Goal: Check status: Check status

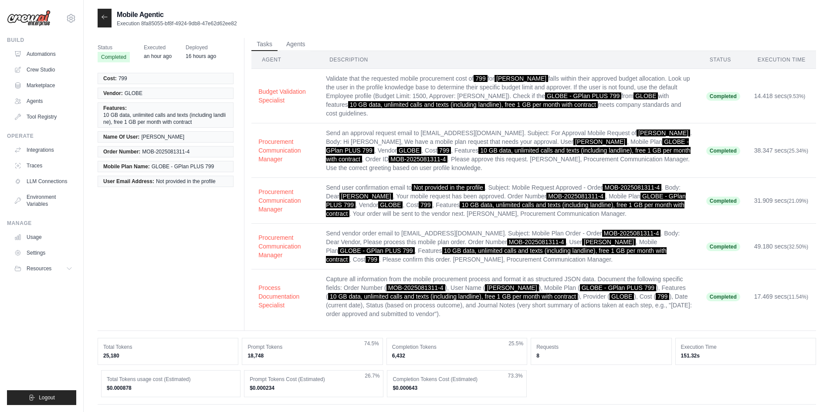
click at [102, 15] on icon at bounding box center [104, 17] width 7 height 7
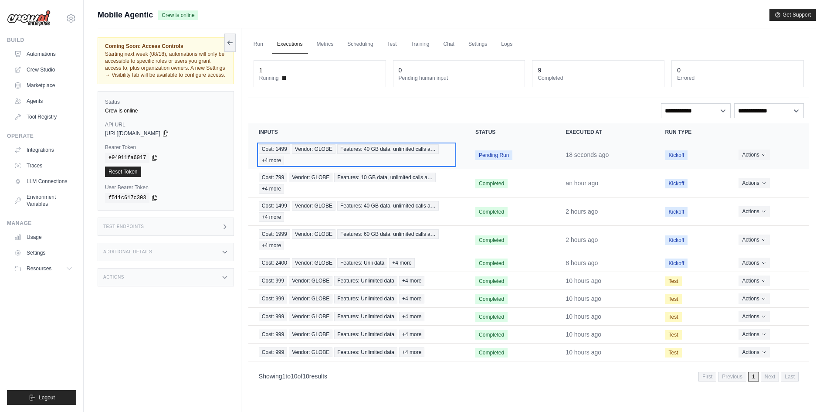
click at [314, 157] on div "Cost: 1499 Vendor: GLOBE Features: 40 GB data, unlimited calls a… +4 more" at bounding box center [357, 154] width 196 height 21
click at [383, 147] on span "Features: 40 GB data, unlimited calls a…" at bounding box center [387, 149] width 101 height 10
click at [555, 156] on td "18 seconds ago" at bounding box center [604, 155] width 99 height 28
click at [505, 152] on span "Pending Run" at bounding box center [493, 155] width 37 height 10
click at [428, 158] on div "Cost: 1499 Vendor: GLOBE Features: 40 GB data, unlimited calls a… +4 more" at bounding box center [357, 154] width 196 height 21
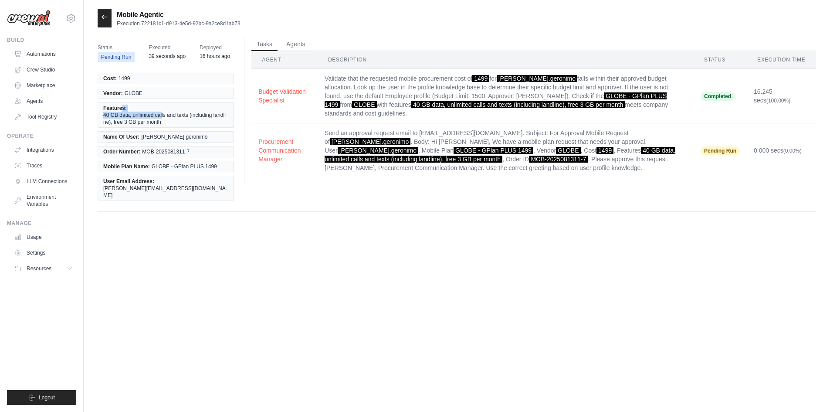
drag, startPoint x: 121, startPoint y: 109, endPoint x: 162, endPoint y: 114, distance: 41.6
click at [162, 114] on li "Features: 40 GB data, unlimited calls and texts (including landline), free 3 GB…" at bounding box center [166, 114] width 136 height 25
click at [107, 15] on icon at bounding box center [104, 17] width 7 height 7
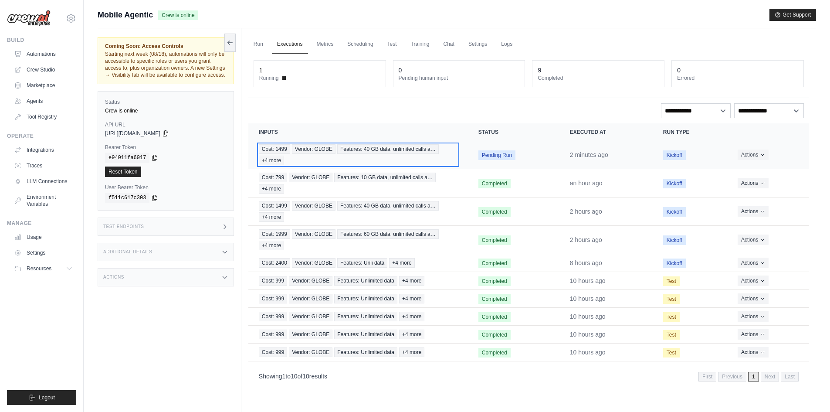
click at [348, 145] on span "Features: 40 GB data, unlimited calls a…" at bounding box center [387, 149] width 101 height 10
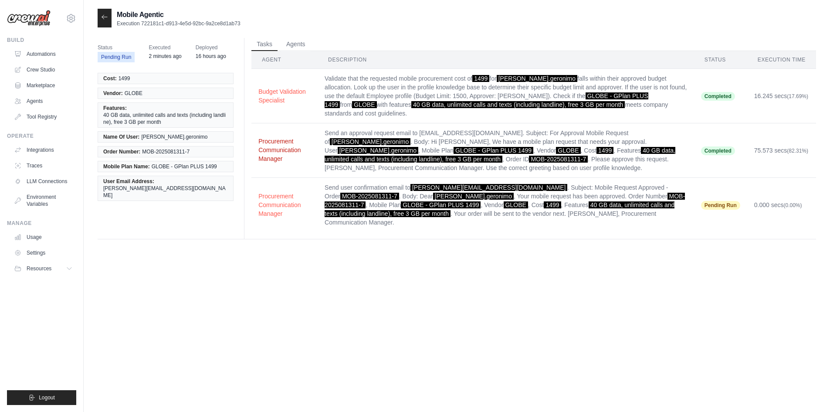
click at [283, 152] on button "Procurement Communication Manager" at bounding box center [284, 150] width 52 height 26
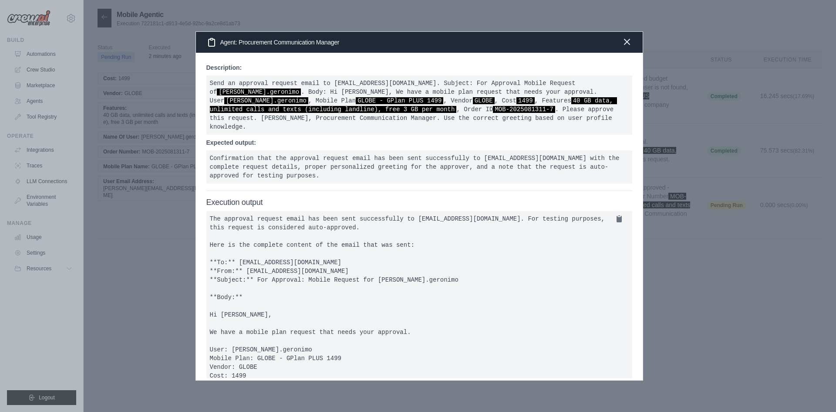
click at [626, 43] on icon "button" at bounding box center [626, 41] width 5 height 5
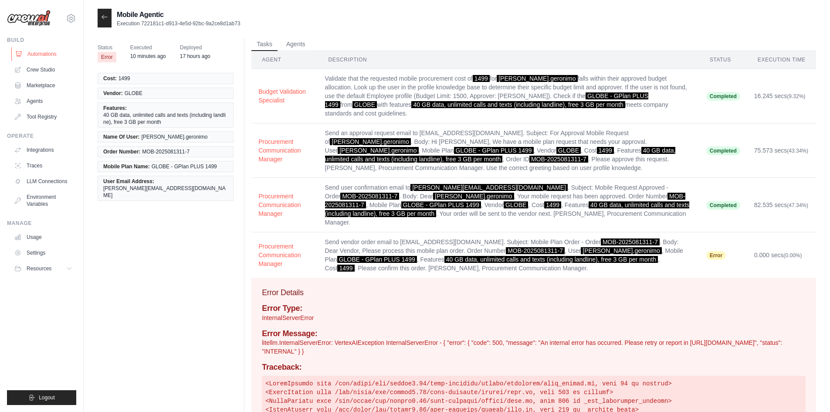
click at [28, 53] on link "Automations" at bounding box center [44, 54] width 66 height 14
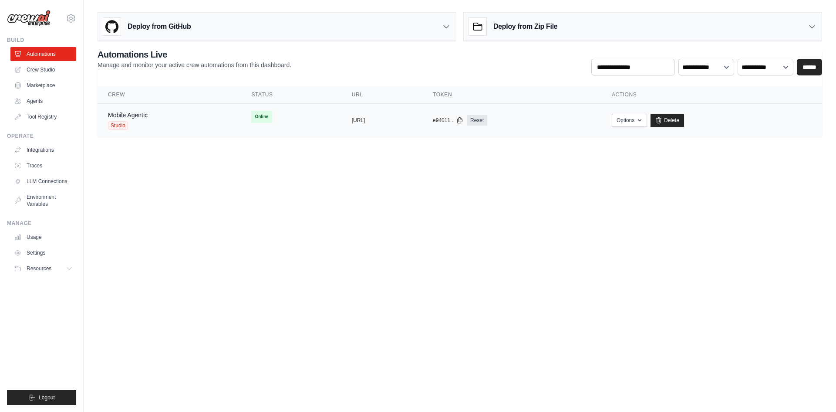
click at [165, 122] on div "Mobile Agentic Studio" at bounding box center [169, 120] width 122 height 19
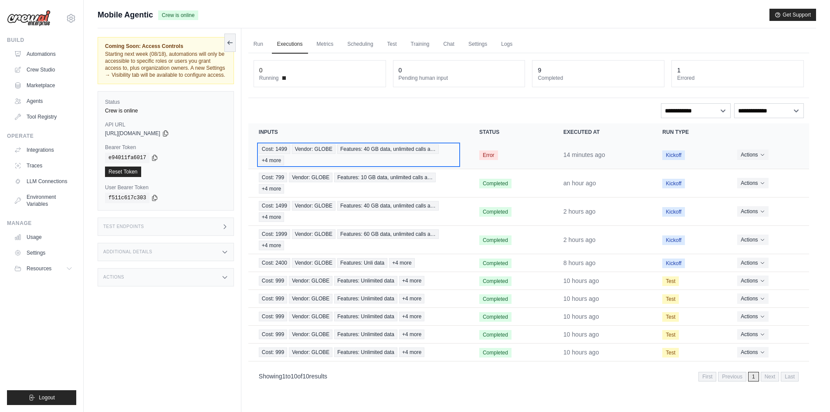
click at [299, 153] on span "Vendor: GLOBE" at bounding box center [314, 149] width 44 height 10
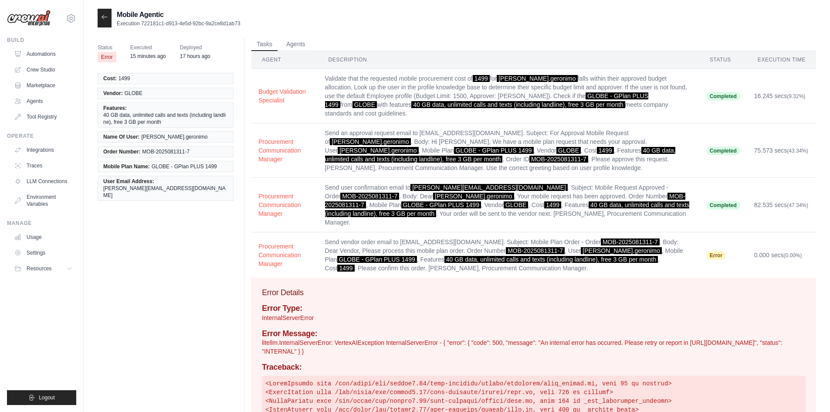
click at [544, 232] on td "Send vendor order email to eisnteinvendor@gmail.com. Subject: Mobile Plan Order…" at bounding box center [508, 255] width 381 height 46
drag, startPoint x: 575, startPoint y: 225, endPoint x: 625, endPoint y: 225, distance: 50.1
click at [625, 238] on span "MOB-2025081311-7" at bounding box center [630, 241] width 59 height 7
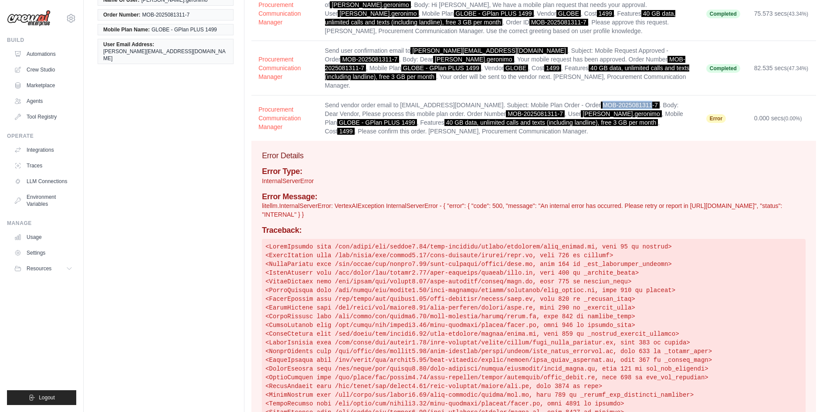
scroll to position [57, 0]
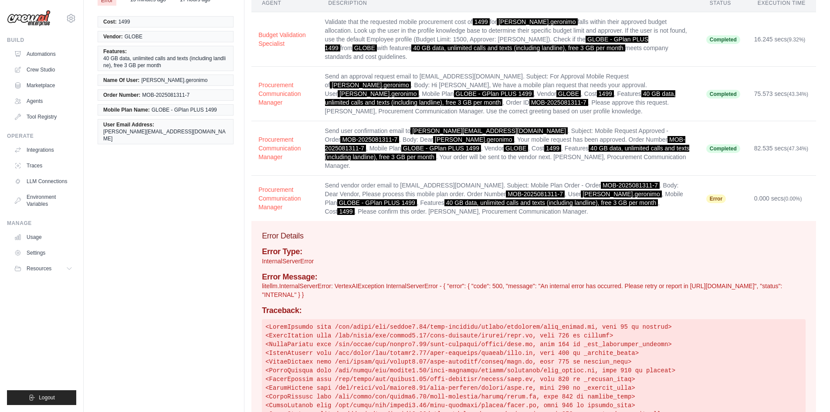
click at [644, 182] on td "Send vendor order email to eisnteinvendor@gmail.com. Subject: Mobile Plan Order…" at bounding box center [508, 199] width 381 height 46
click at [440, 176] on td "Send vendor order email to eisnteinvendor@gmail.com. Subject: Mobile Plan Order…" at bounding box center [508, 199] width 381 height 46
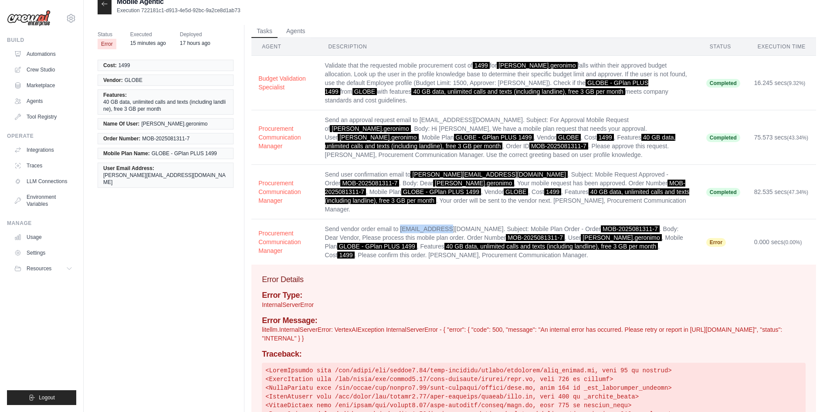
scroll to position [0, 0]
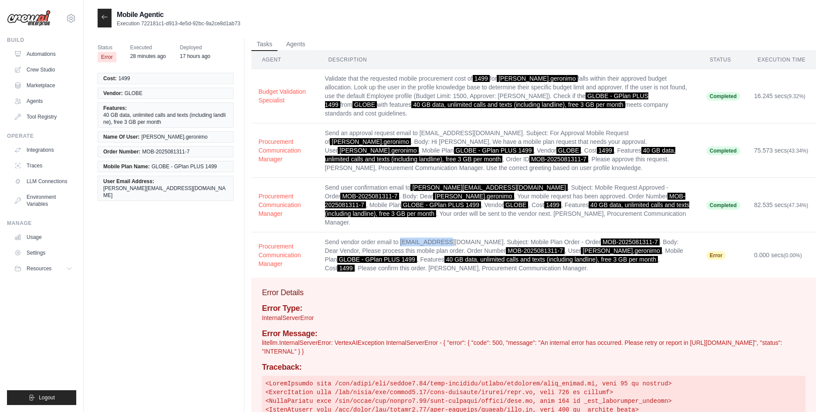
click at [103, 20] on icon at bounding box center [104, 17] width 7 height 7
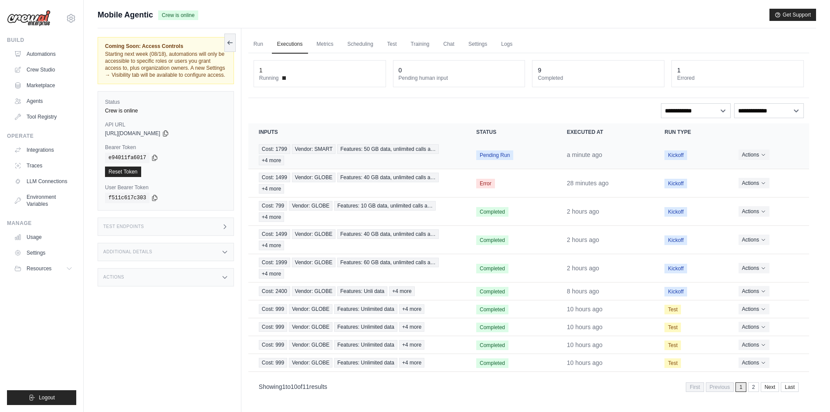
click at [459, 150] on td "Cost: 1799 Vendor: SMART Features: 50 GB data, unlimited calls a… +4 more" at bounding box center [356, 155] width 217 height 28
click at [393, 150] on span "Features: 50 GB data, unlimited calls a…" at bounding box center [387, 149] width 101 height 10
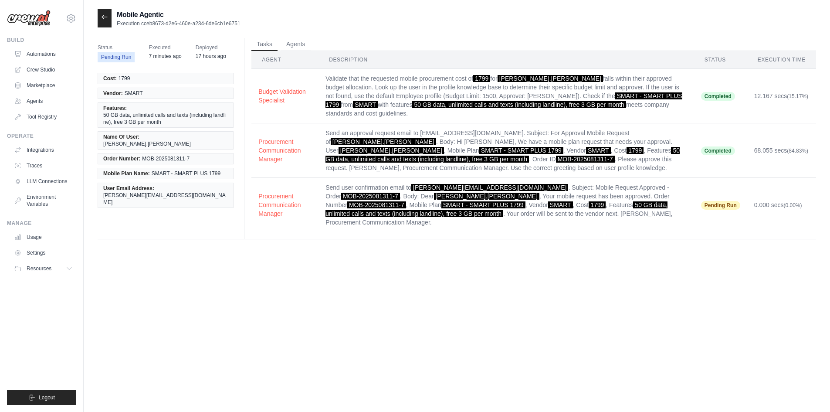
click at [100, 17] on div at bounding box center [105, 18] width 14 height 19
click at [105, 20] on div at bounding box center [105, 18] width 14 height 19
click at [108, 17] on icon at bounding box center [104, 17] width 7 height 7
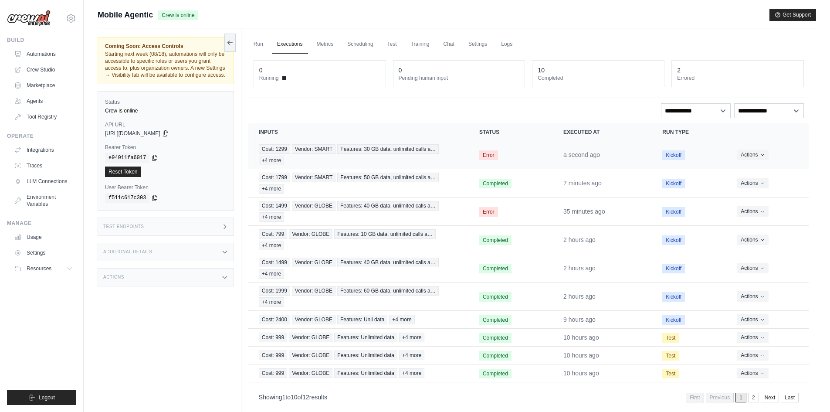
click at [474, 156] on td "Error" at bounding box center [511, 155] width 84 height 28
click at [430, 154] on div "Cost: 1299 Vendor: SMART Features: 30 GB data, unlimited calls a… +4 more" at bounding box center [358, 154] width 199 height 21
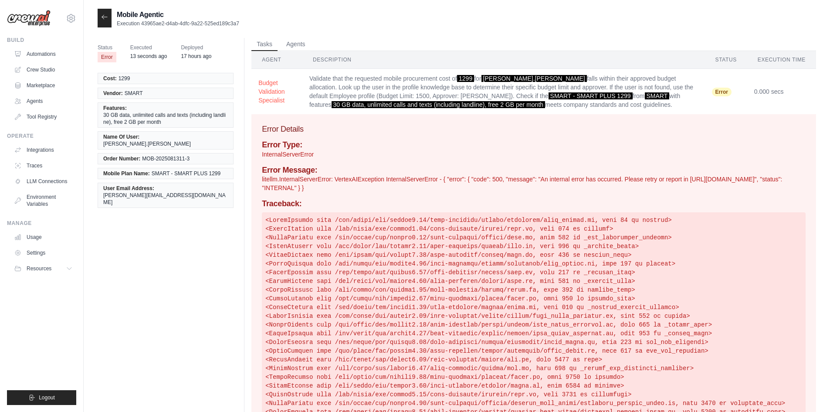
click at [111, 17] on div at bounding box center [105, 18] width 14 height 19
click at [105, 17] on icon at bounding box center [104, 17] width 7 height 7
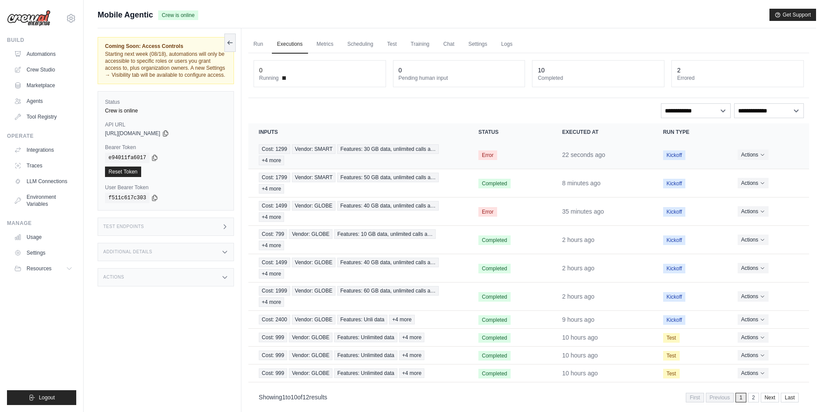
click at [763, 163] on td "Actions View Details Delete" at bounding box center [768, 155] width 82 height 28
click at [762, 155] on icon "Actions for execution" at bounding box center [762, 155] width 3 height 2
click at [764, 170] on link "View Details" at bounding box center [771, 170] width 56 height 14
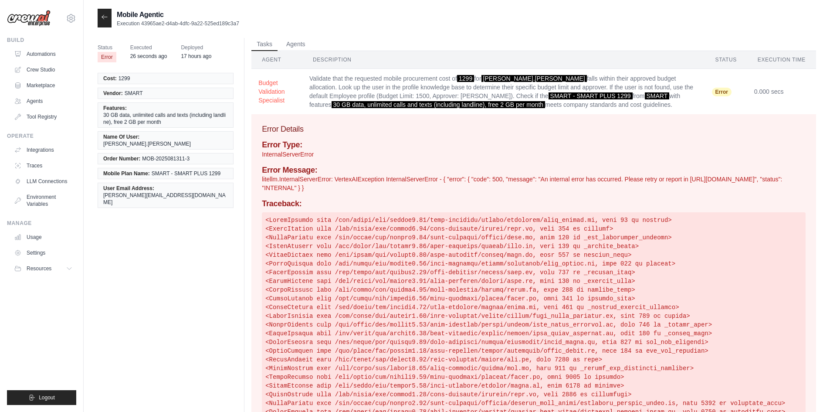
click at [155, 54] on time "26 seconds ago" at bounding box center [148, 56] width 37 height 6
click at [210, 61] on div "Deployed 17 hours ago" at bounding box center [196, 52] width 30 height 19
click at [146, 140] on span "[PERSON_NAME].[PERSON_NAME]" at bounding box center [147, 143] width 88 height 7
click at [101, 13] on div at bounding box center [105, 18] width 14 height 19
click at [100, 17] on div at bounding box center [105, 18] width 14 height 19
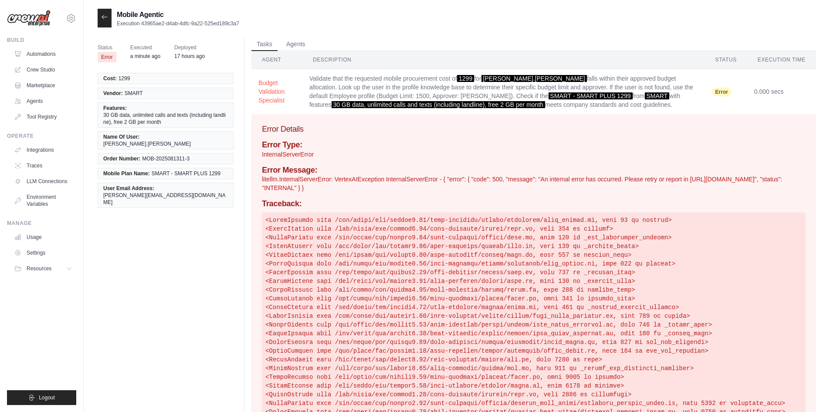
click at [105, 20] on icon at bounding box center [104, 17] width 7 height 7
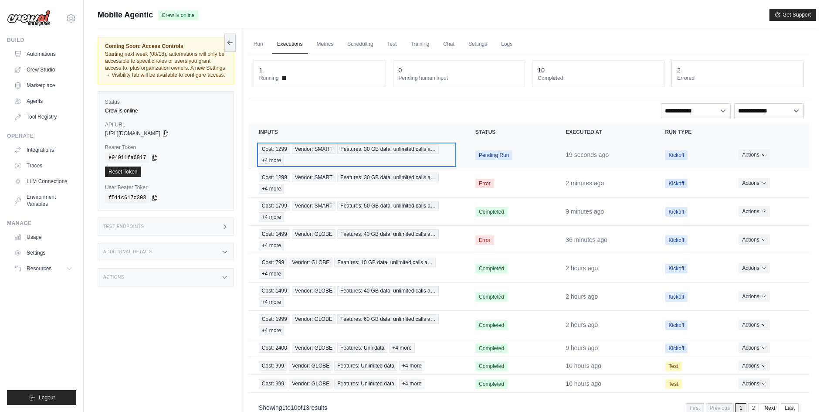
click at [391, 152] on span "Features: 30 GB data, unlimited calls a…" at bounding box center [387, 149] width 101 height 10
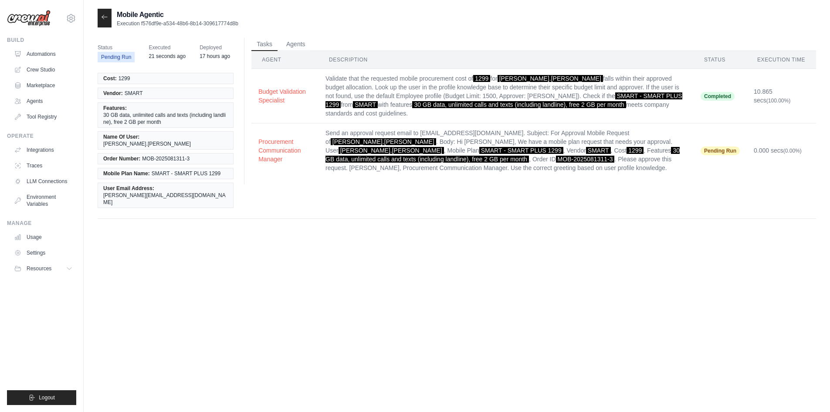
click at [104, 18] on icon at bounding box center [104, 17] width 7 height 7
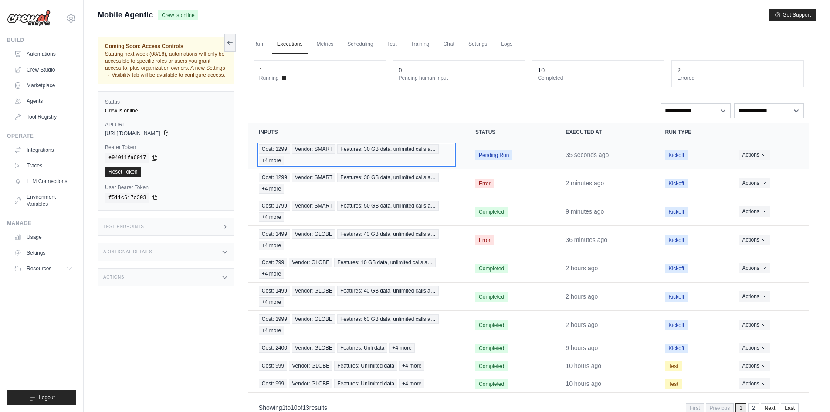
click at [354, 158] on div "Cost: 1299 Vendor: SMART Features: 30 GB data, unlimited calls a… +4 more" at bounding box center [357, 154] width 196 height 21
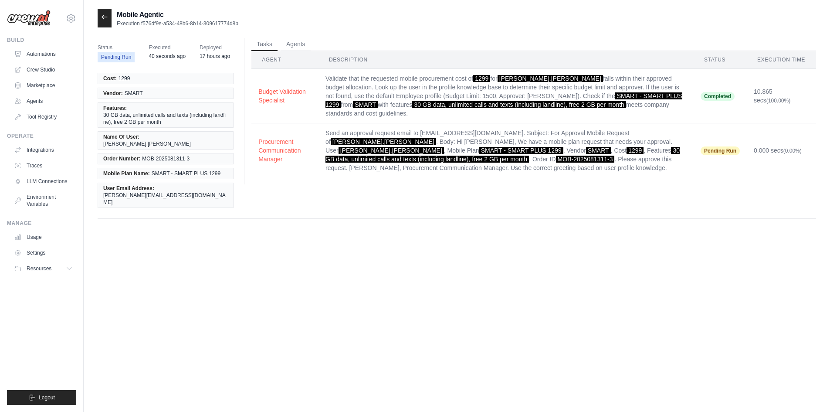
click at [106, 20] on div at bounding box center [105, 18] width 14 height 19
click at [108, 19] on icon at bounding box center [104, 17] width 7 height 7
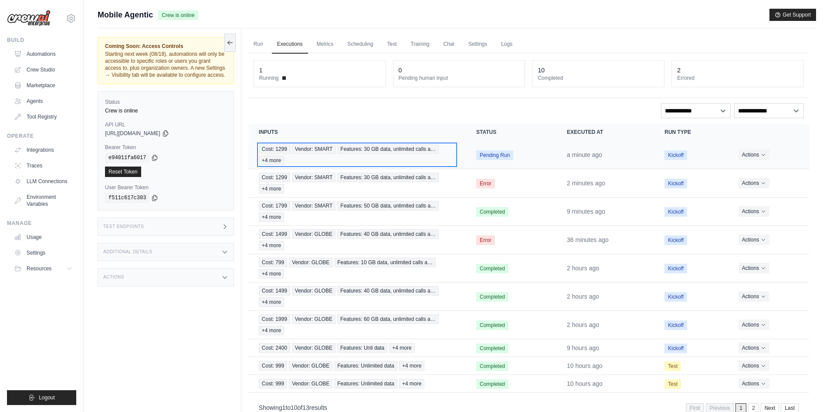
click at [412, 154] on div "Cost: 1299 Vendor: SMART Features: 30 GB data, unlimited calls a… +4 more" at bounding box center [357, 154] width 196 height 21
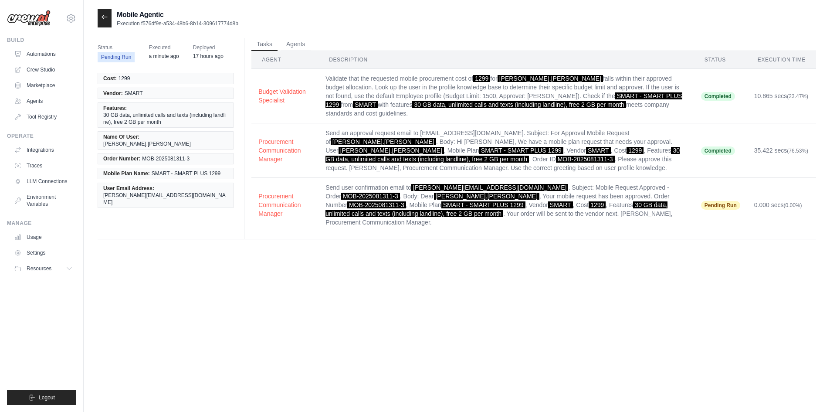
click at [103, 14] on icon at bounding box center [104, 17] width 7 height 7
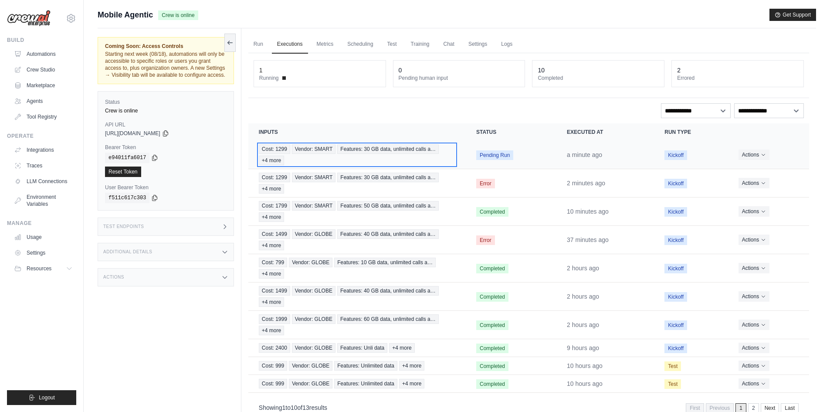
click at [333, 155] on div "Cost: 1299 Vendor: SMART Features: 30 GB data, unlimited calls a… +4 more" at bounding box center [357, 154] width 196 height 21
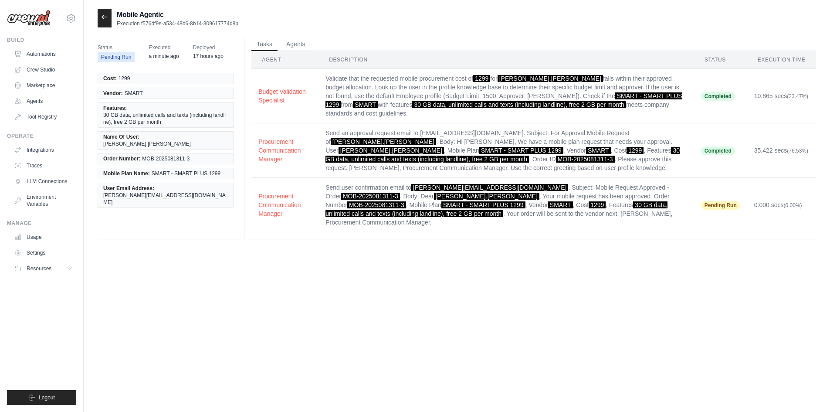
click at [100, 20] on div at bounding box center [105, 18] width 14 height 19
click at [107, 15] on icon at bounding box center [104, 17] width 7 height 7
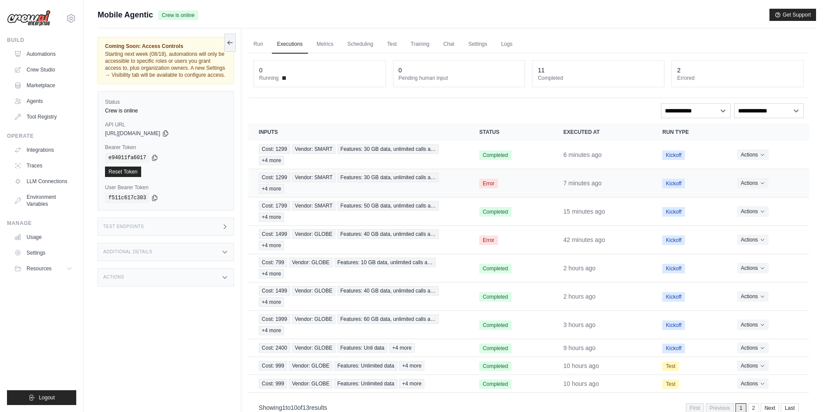
click at [486, 187] on span "Error" at bounding box center [488, 184] width 19 height 10
